Goal: Task Accomplishment & Management: Complete application form

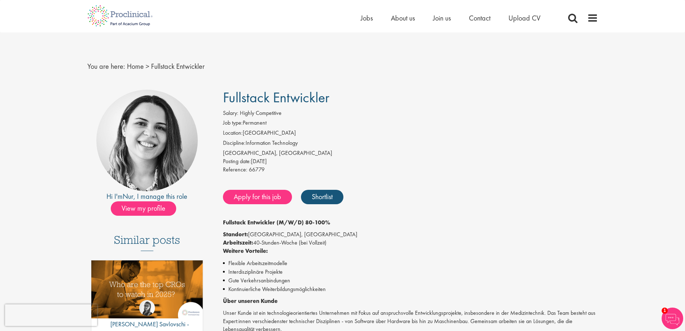
click at [506, 131] on li "Location: Switzerland" at bounding box center [410, 134] width 375 height 10
click at [389, 154] on div "Zürich, Switzerland" at bounding box center [410, 153] width 375 height 8
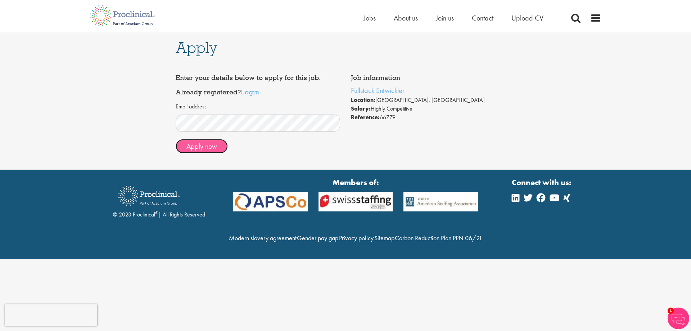
click at [208, 144] on button "Apply now" at bounding box center [202, 146] width 52 height 14
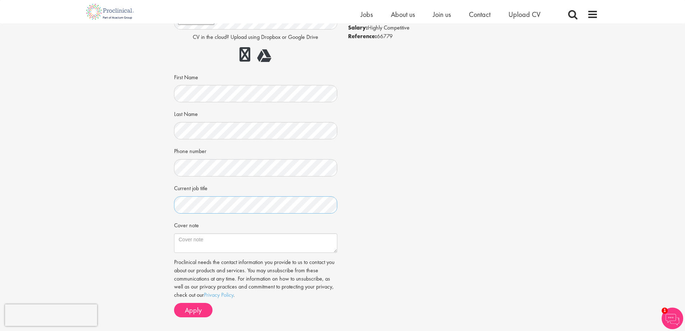
scroll to position [108, 0]
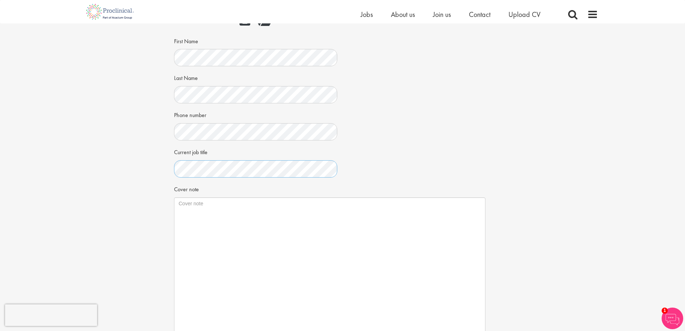
drag, startPoint x: 335, startPoint y: 215, endPoint x: 486, endPoint y: 322, distance: 185.5
click at [486, 322] on textarea "Cover note" at bounding box center [330, 266] width 312 height 139
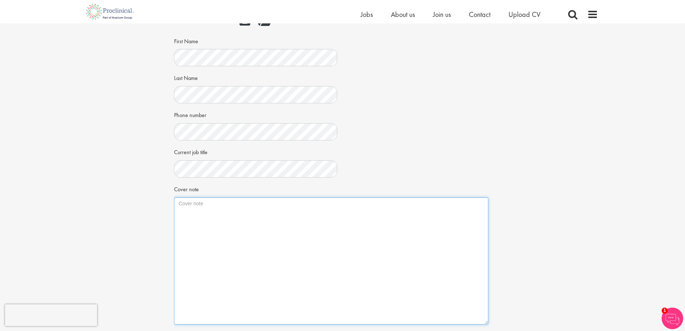
click at [262, 197] on textarea "Cover note" at bounding box center [331, 260] width 314 height 127
paste textarea "Bewerbung als Senior Softwareentwickler Sehr geehrte Damen und Herren, auf der …"
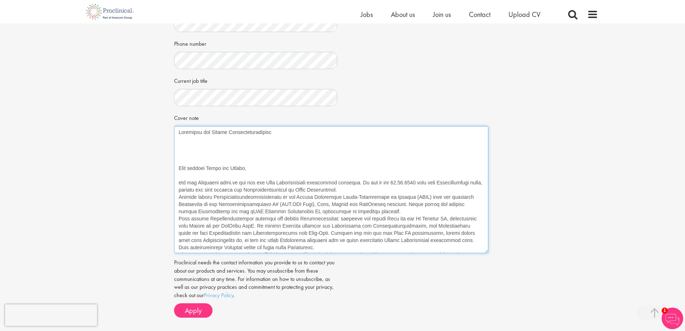
scroll to position [180, 0]
drag, startPoint x: 214, startPoint y: 132, endPoint x: 249, endPoint y: 130, distance: 34.9
click at [249, 130] on textarea "Cover note" at bounding box center [331, 188] width 314 height 127
click at [371, 189] on textarea "Cover note" at bounding box center [331, 188] width 314 height 127
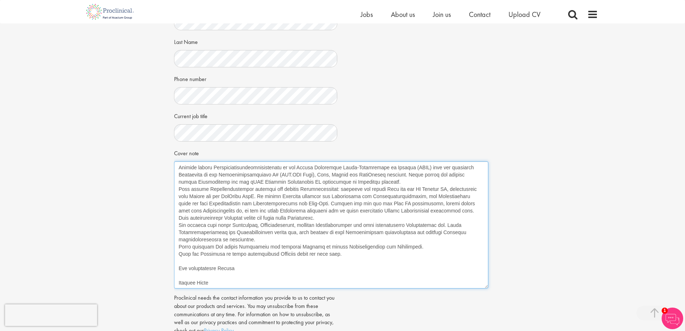
scroll to position [0, 0]
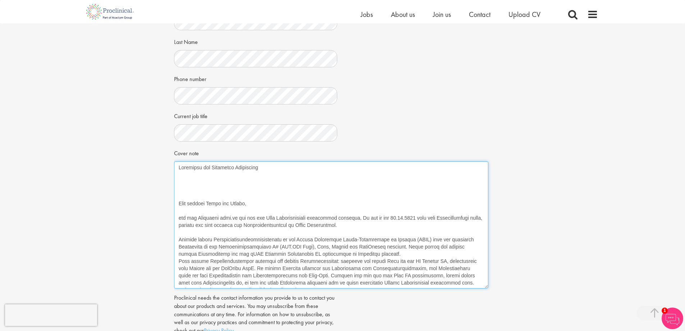
click at [208, 202] on textarea "Cover note" at bounding box center [331, 224] width 314 height 127
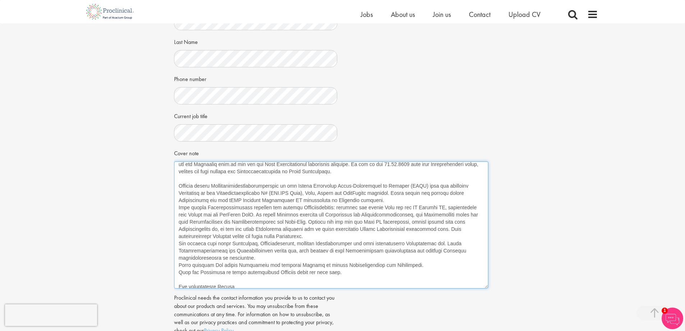
scroll to position [36, 0]
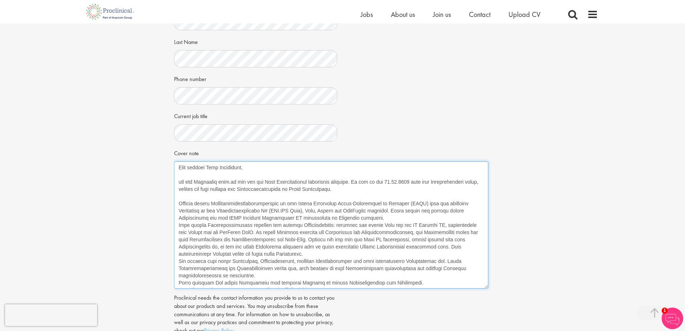
click at [179, 226] on textarea "Cover note" at bounding box center [331, 224] width 314 height 127
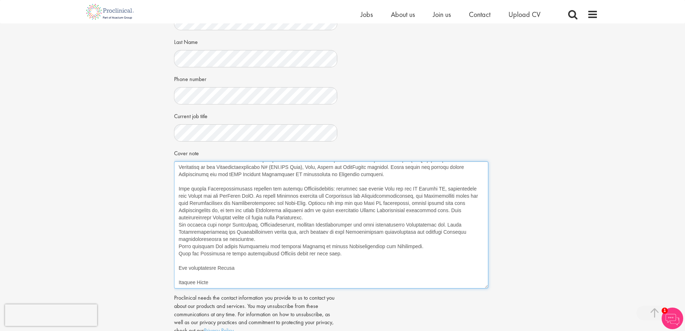
scroll to position [94, 0]
click at [179, 212] on textarea "Cover note" at bounding box center [331, 224] width 314 height 127
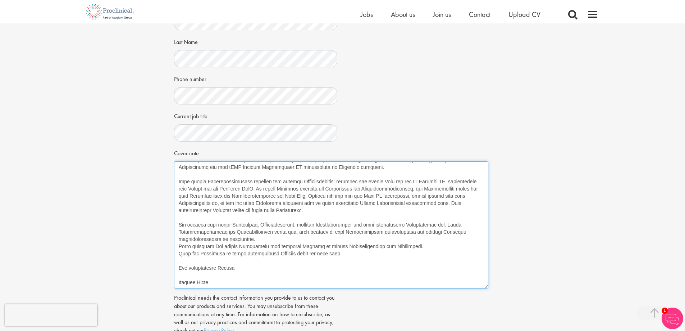
click at [179, 239] on textarea "Cover note" at bounding box center [331, 224] width 314 height 127
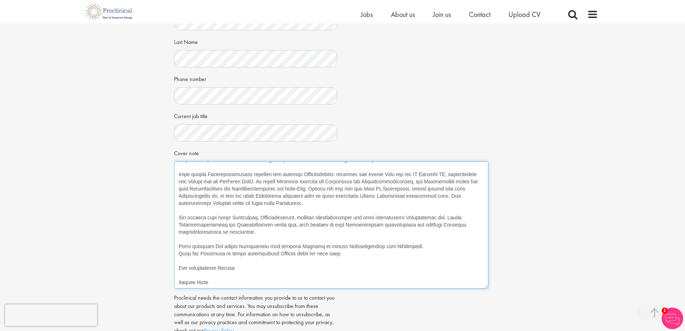
click at [179, 254] on textarea "Cover note" at bounding box center [331, 224] width 314 height 127
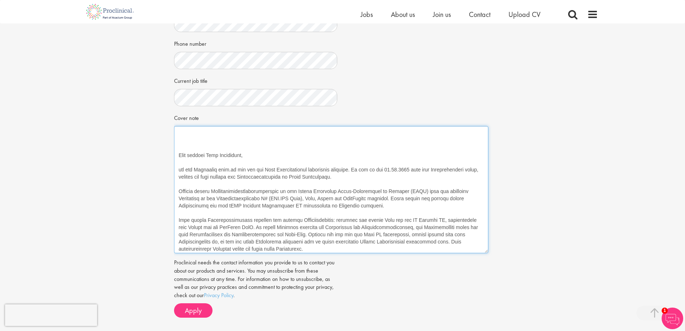
scroll to position [0, 0]
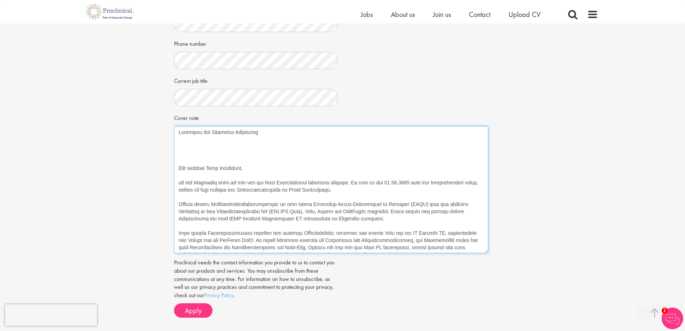
click at [283, 189] on textarea "Cover note" at bounding box center [331, 189] width 314 height 127
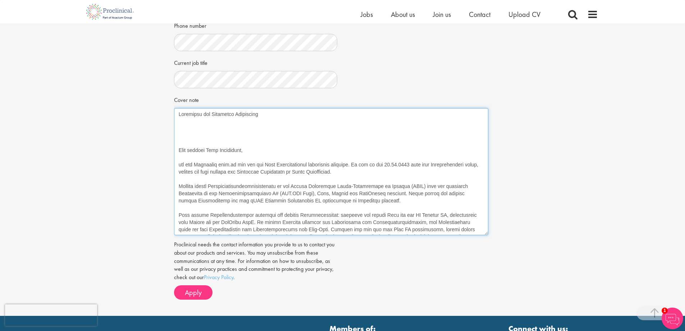
scroll to position [216, 0]
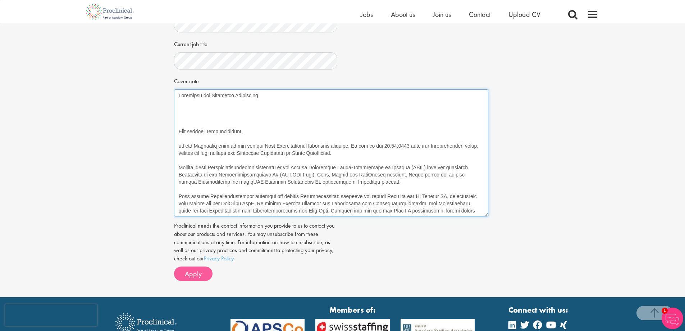
type textarea "Bewerbung als Fullstack Entwickler Sehr geehrte Frau Ergiydiren, auf der Plattf…"
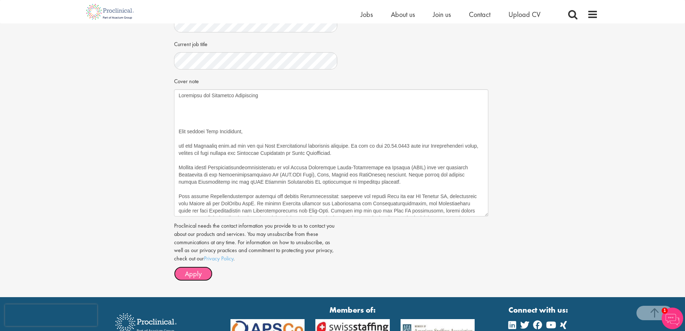
click at [196, 276] on span "Apply" at bounding box center [193, 273] width 17 height 9
